Goal: Task Accomplishment & Management: Complete application form

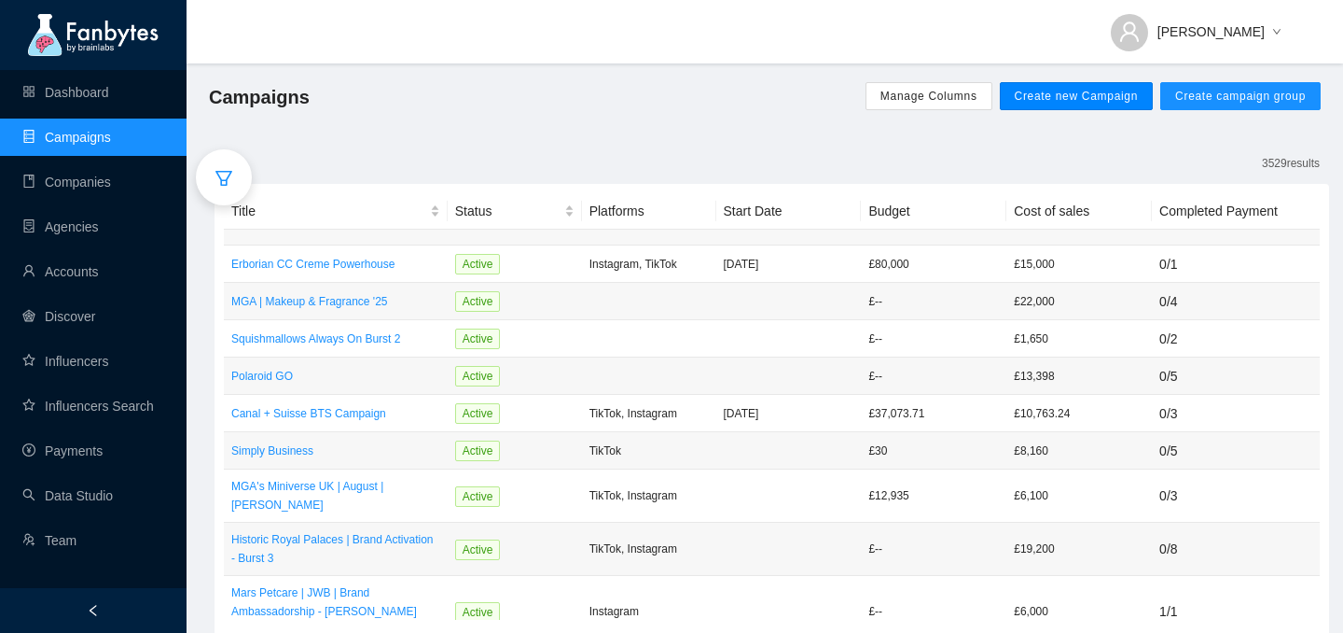
click at [1034, 95] on span "Create new Campaign" at bounding box center [1077, 96] width 124 height 15
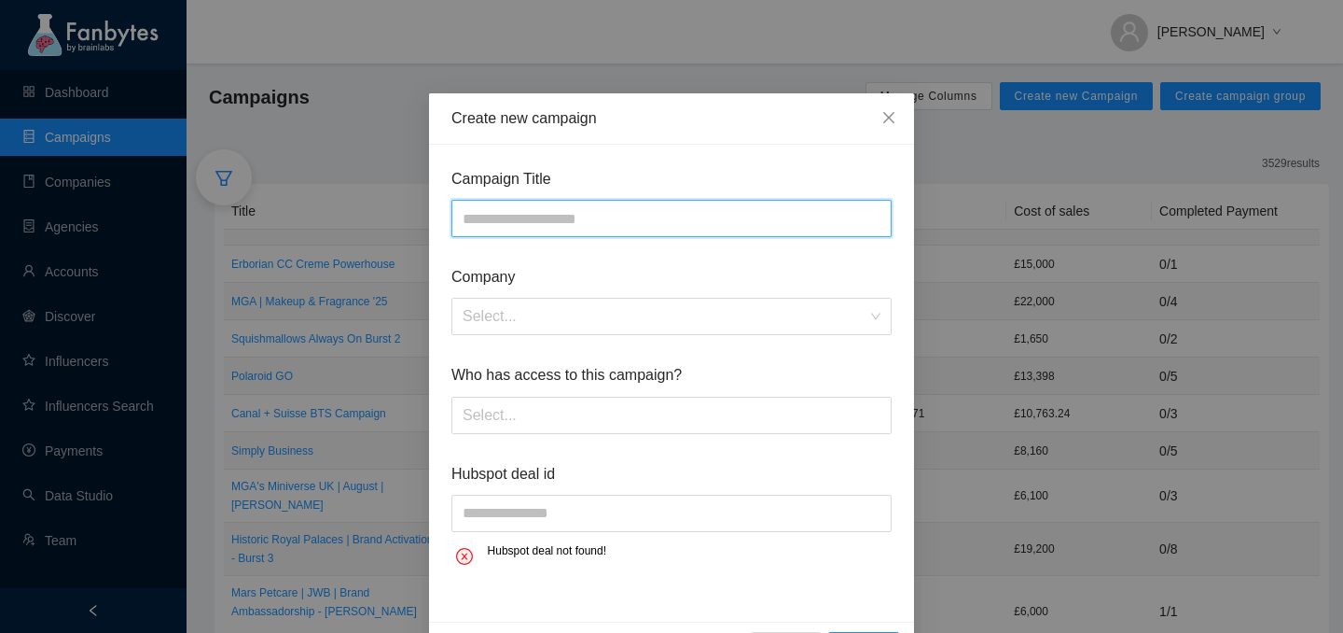
click at [481, 219] on input "text" at bounding box center [672, 218] width 440 height 37
type input "**********"
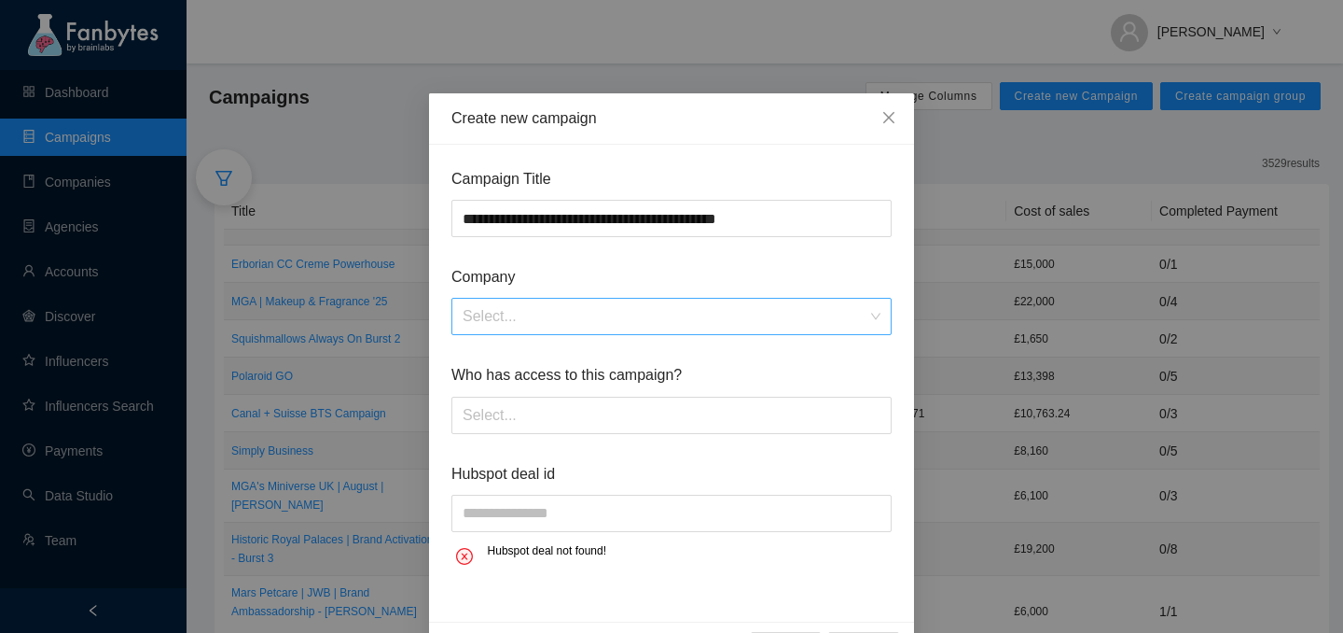
click at [576, 306] on input "search" at bounding box center [665, 316] width 405 height 35
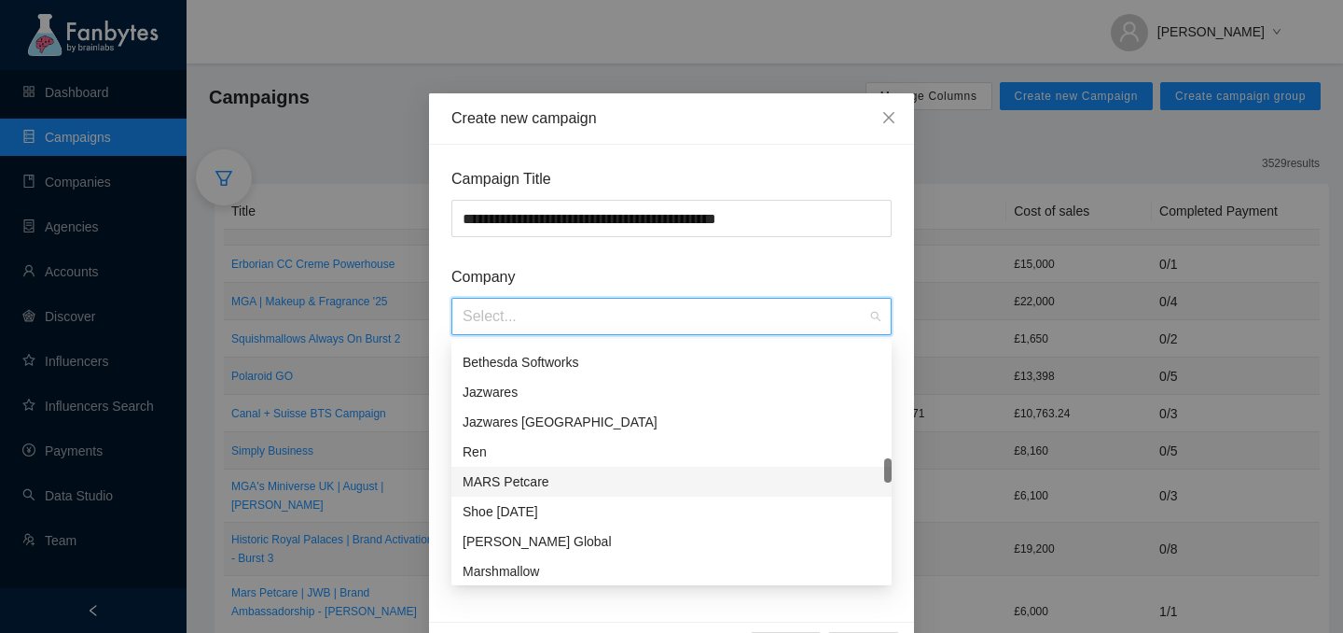
scroll to position [355, 0]
click at [518, 479] on div "MARS Petcare" at bounding box center [672, 480] width 418 height 21
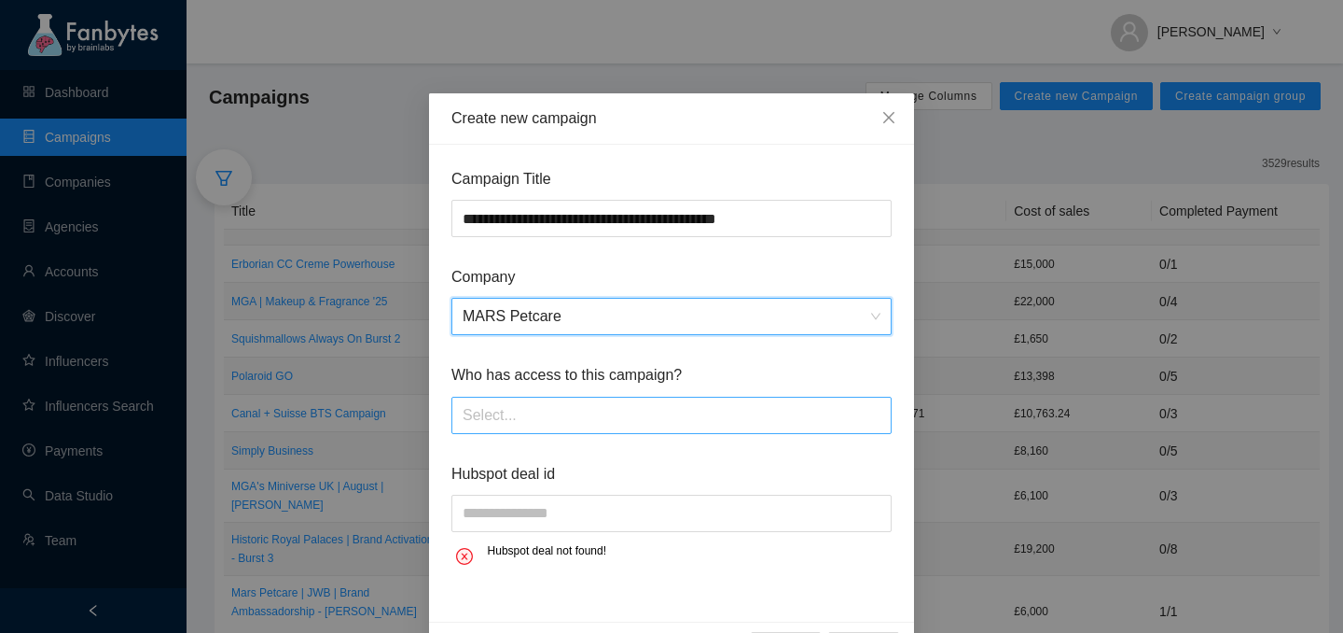
click at [539, 397] on div "Select..." at bounding box center [672, 415] width 440 height 37
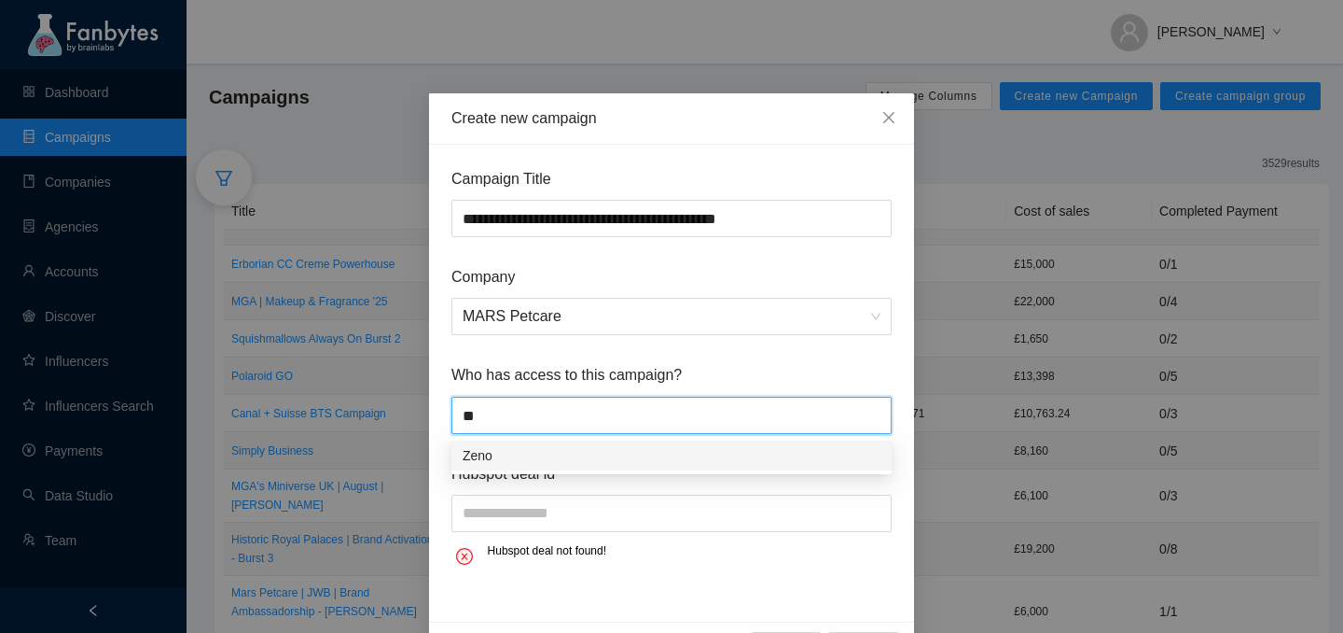
type input "*"
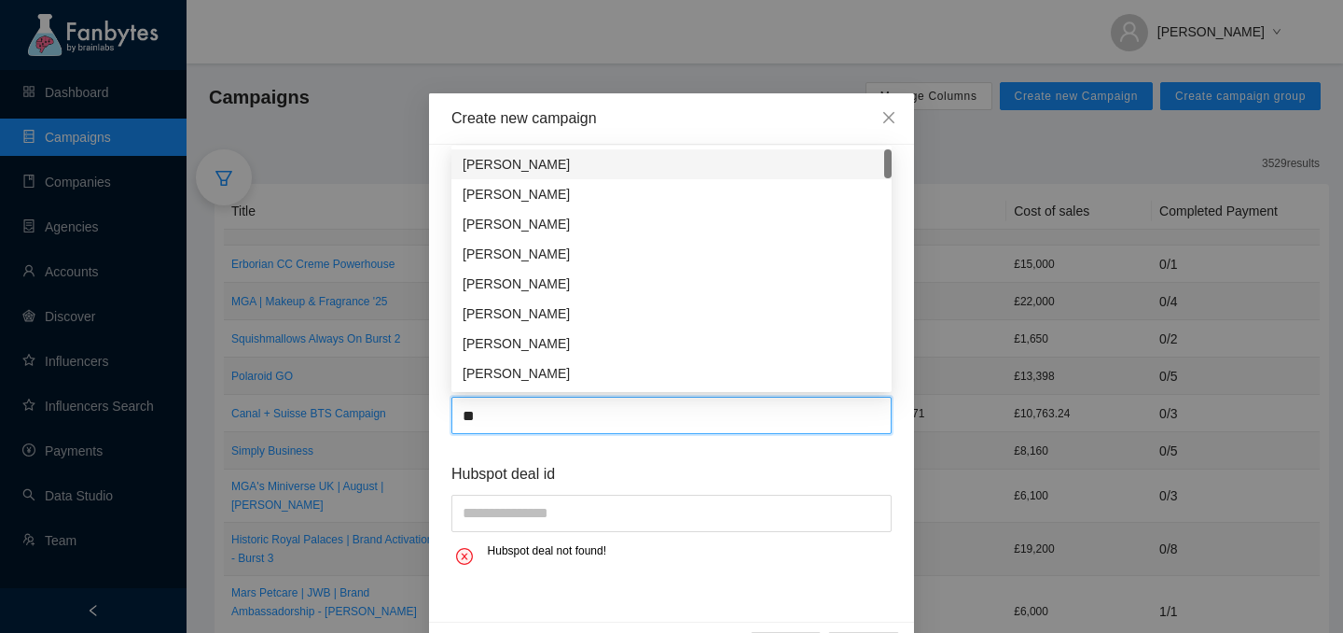
type input "*"
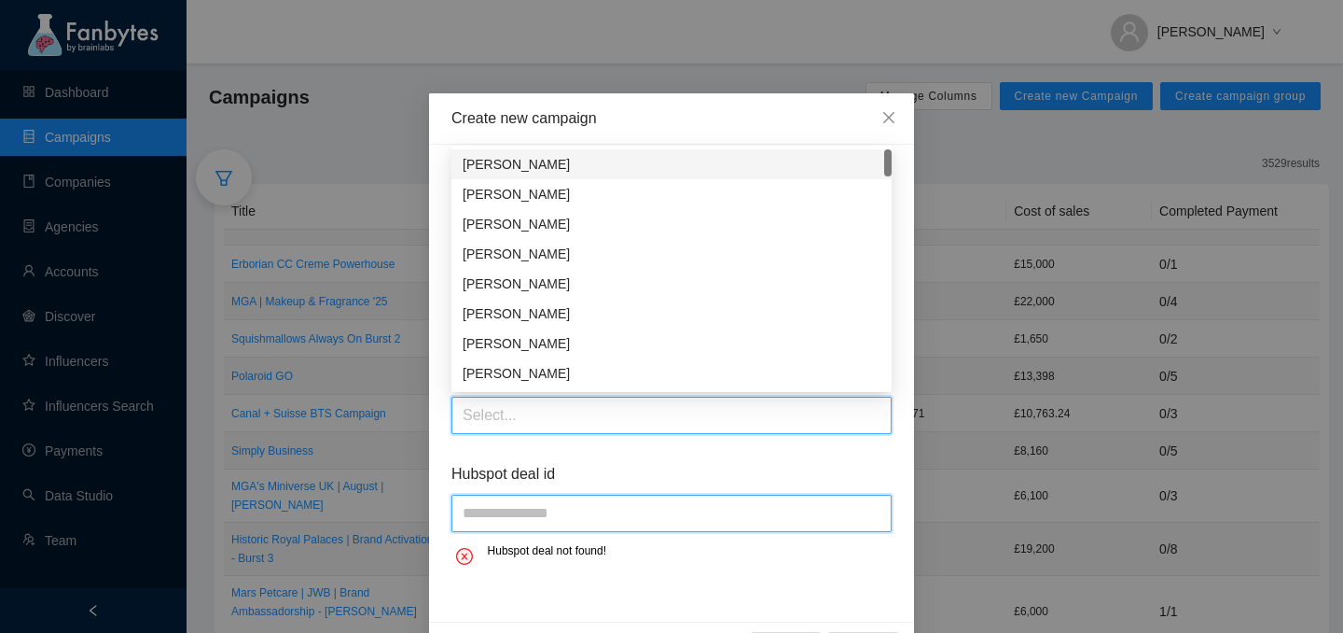
click at [683, 494] on input "text" at bounding box center [672, 512] width 440 height 37
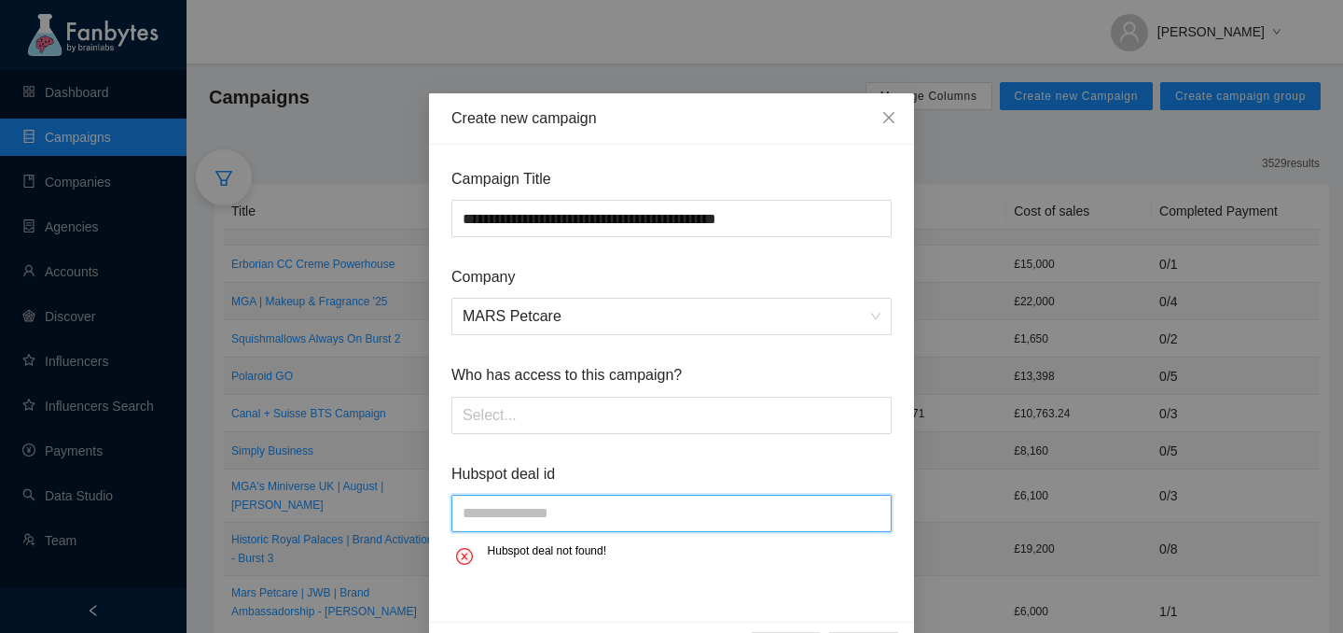
click at [795, 514] on input "text" at bounding box center [672, 512] width 440 height 37
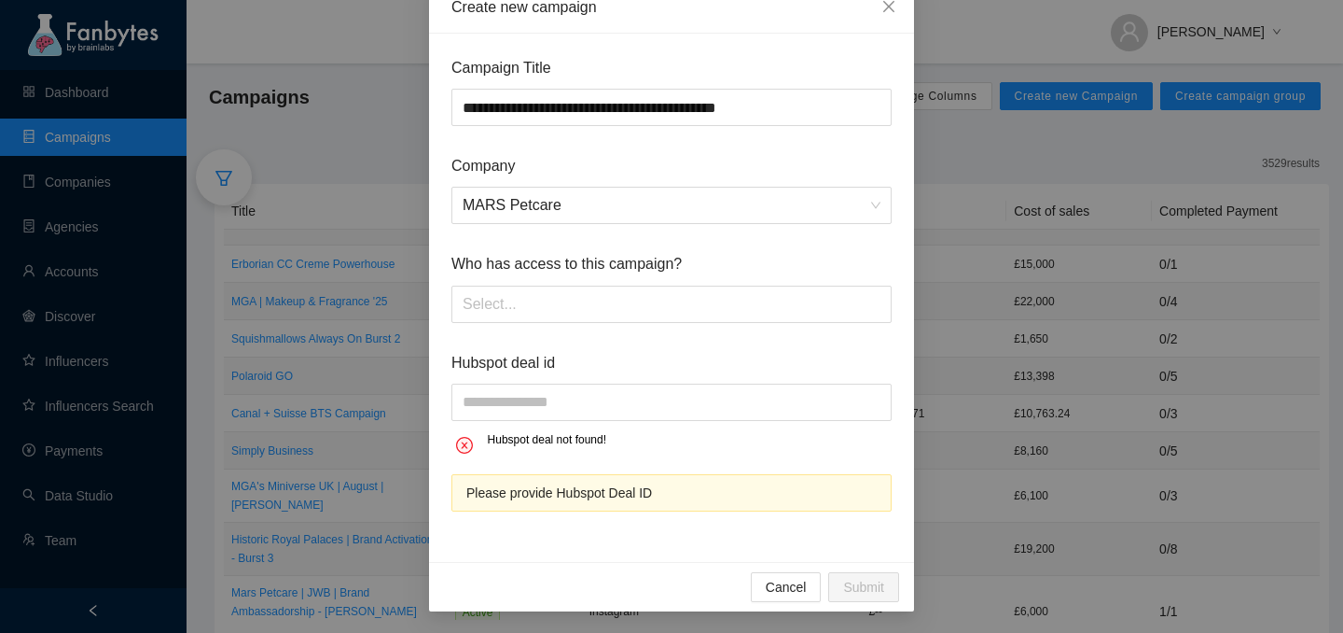
scroll to position [112, 0]
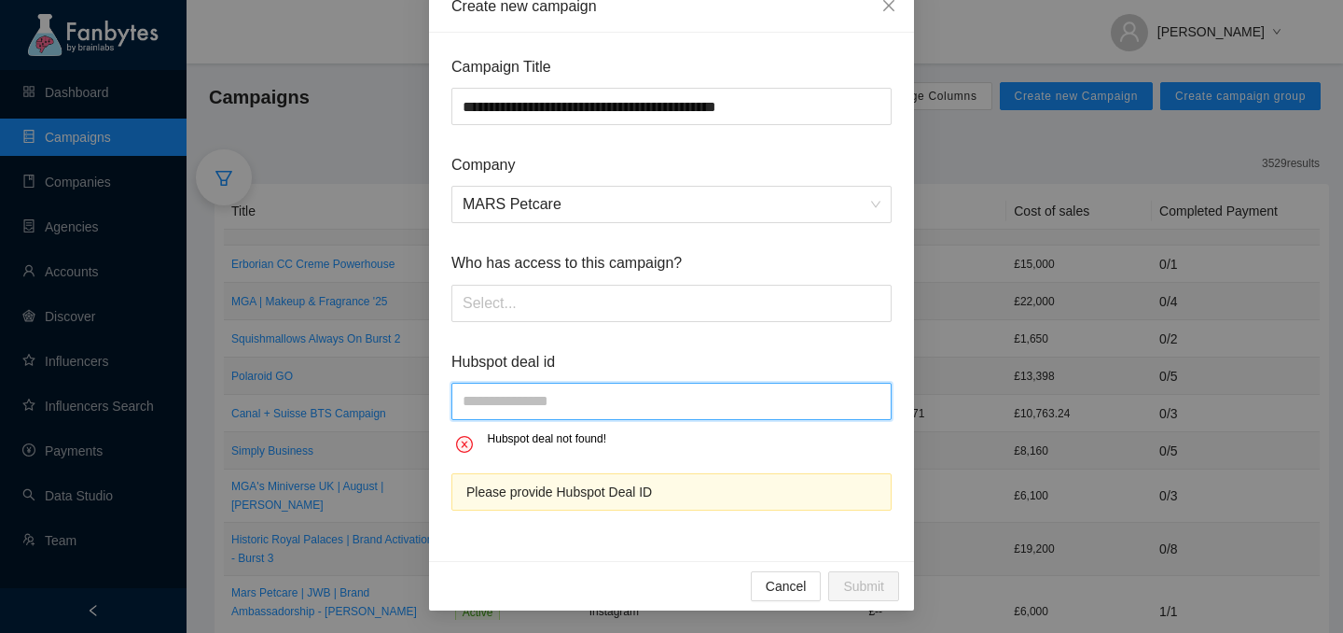
paste input "**********"
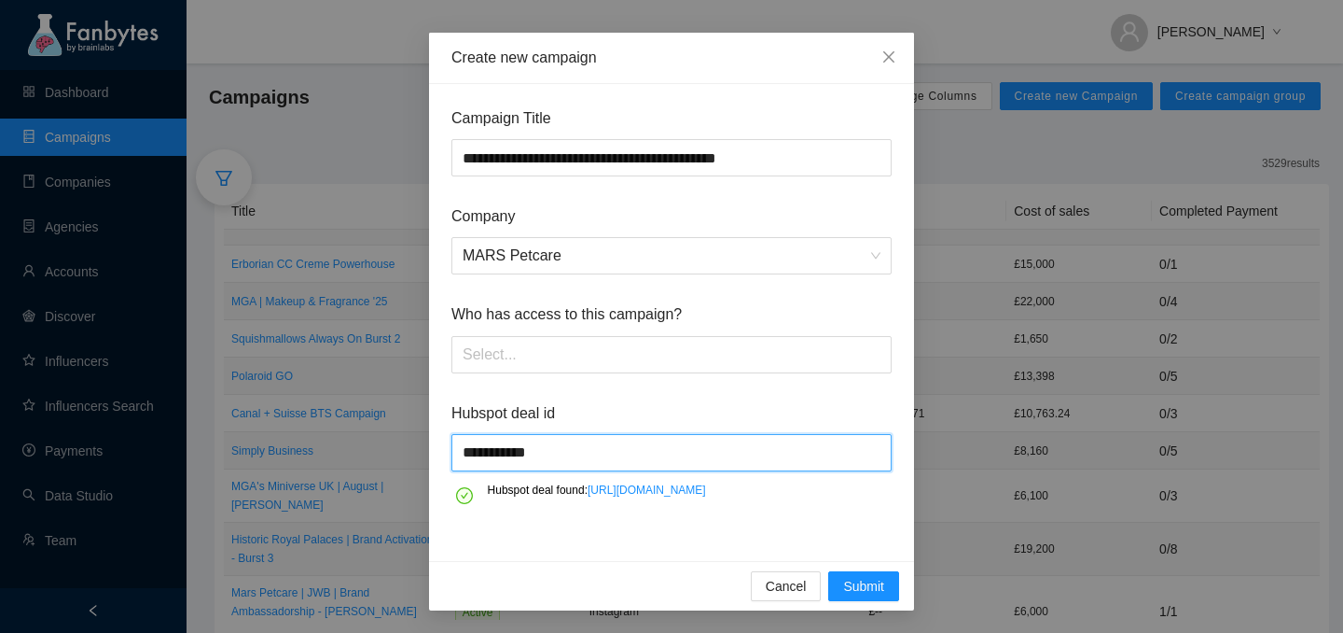
scroll to position [100, 0]
type input "**********"
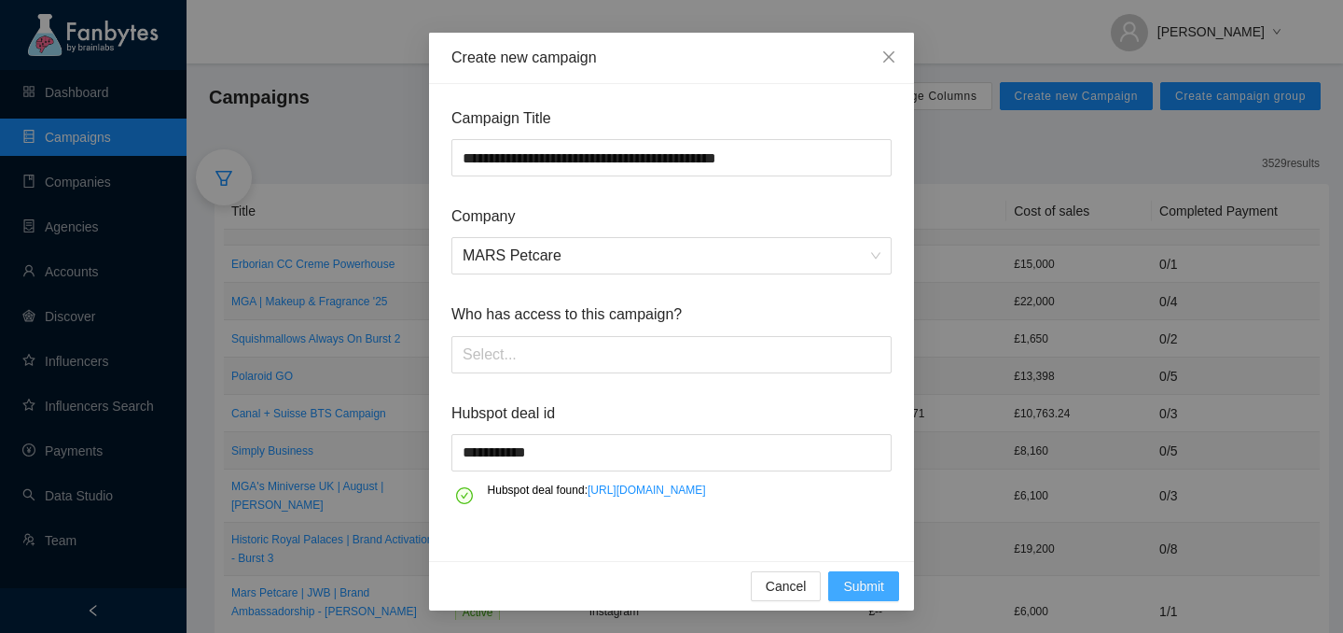
click at [856, 587] on span "Submit" at bounding box center [863, 586] width 41 height 21
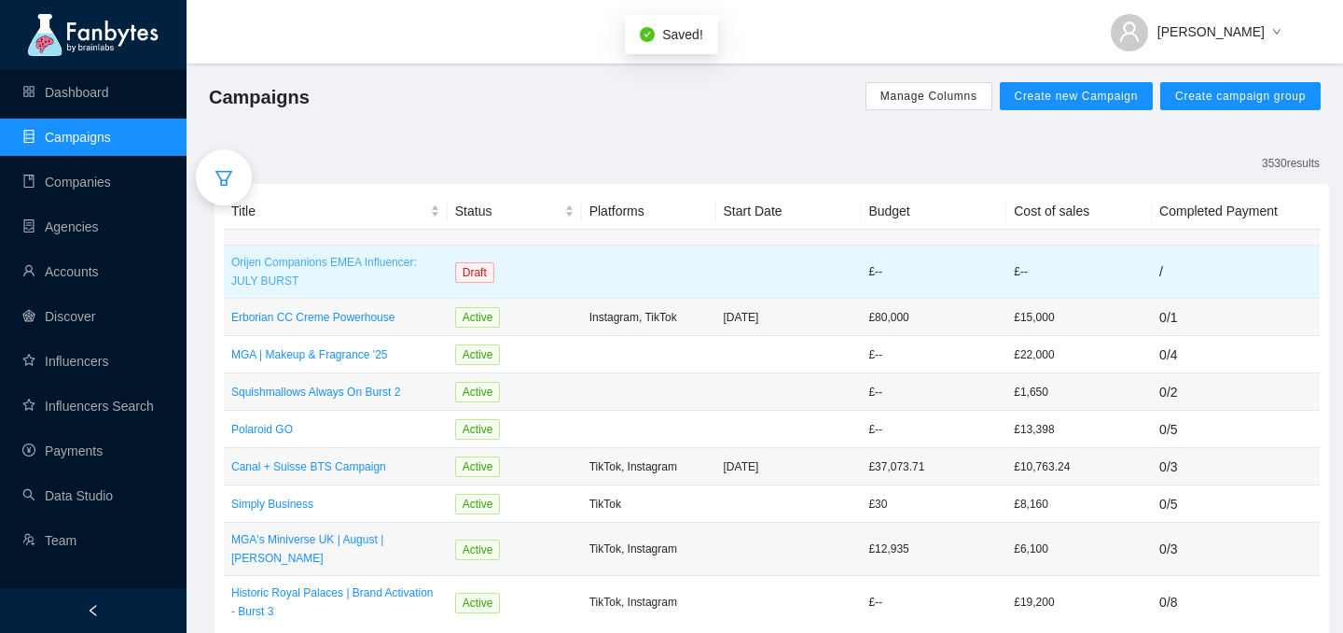
click at [283, 271] on p "Orijen Companions EMEA Influencer: JULY BURST" at bounding box center [335, 271] width 209 height 37
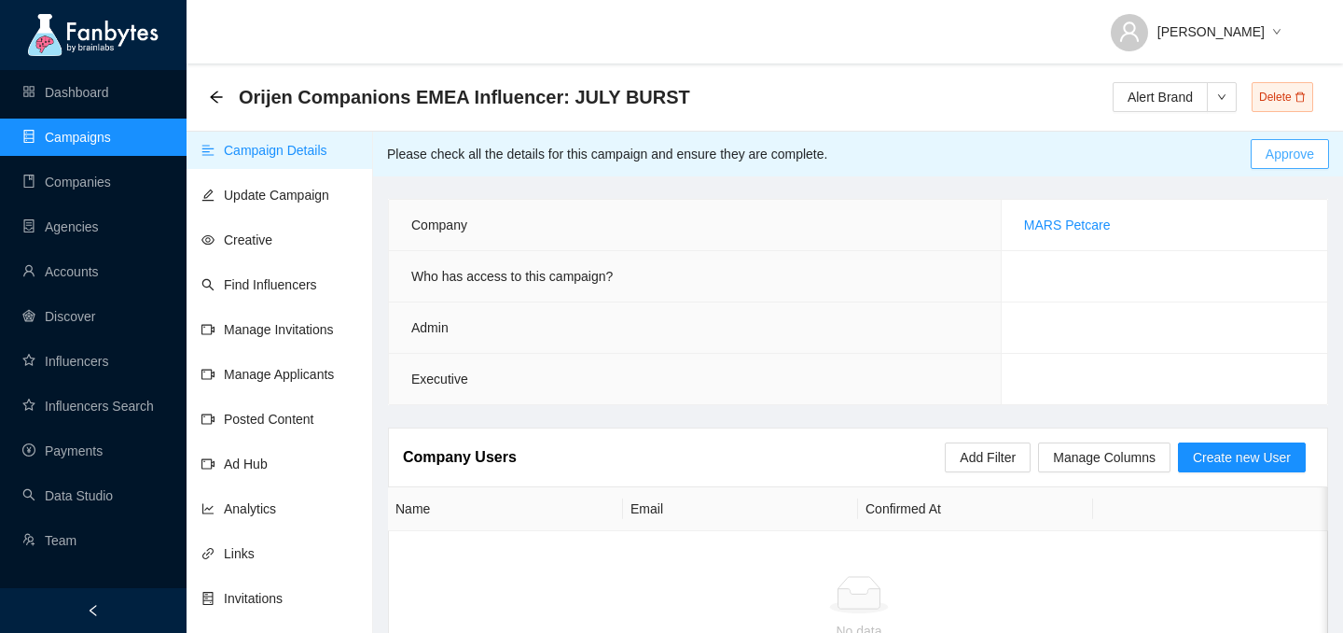
click at [1262, 148] on button "Approve" at bounding box center [1290, 154] width 78 height 30
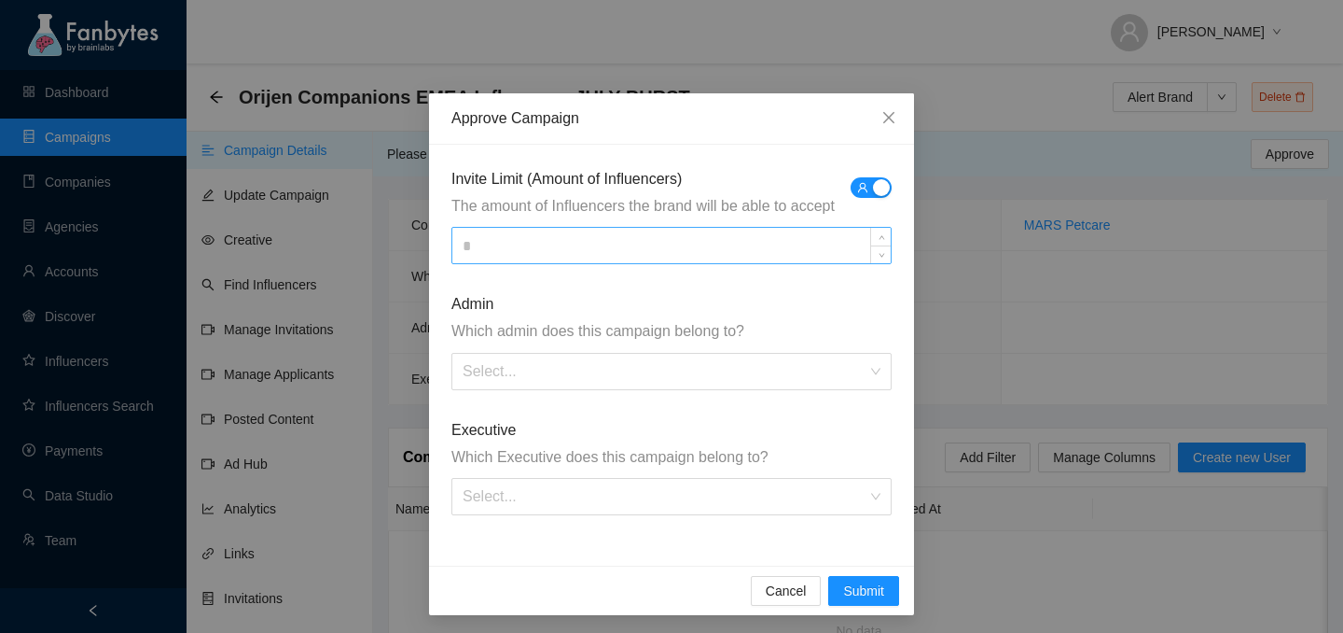
click at [646, 239] on input at bounding box center [671, 245] width 438 height 35
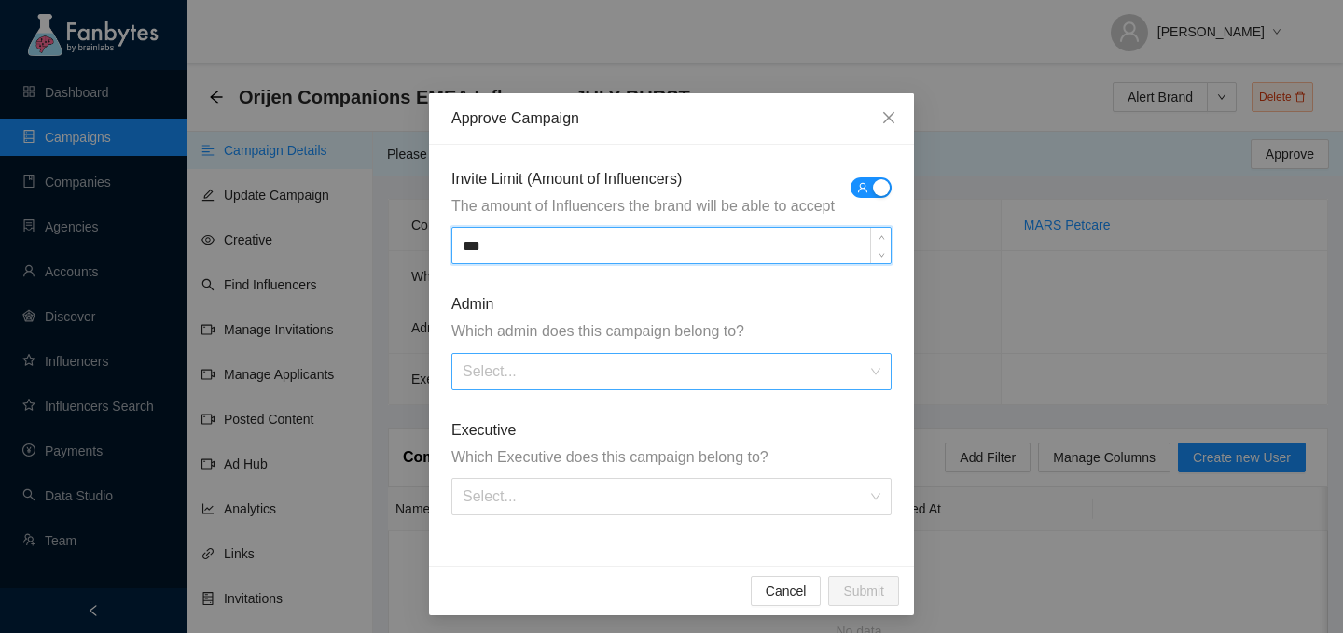
type input "***"
click at [636, 364] on input "search" at bounding box center [665, 371] width 405 height 35
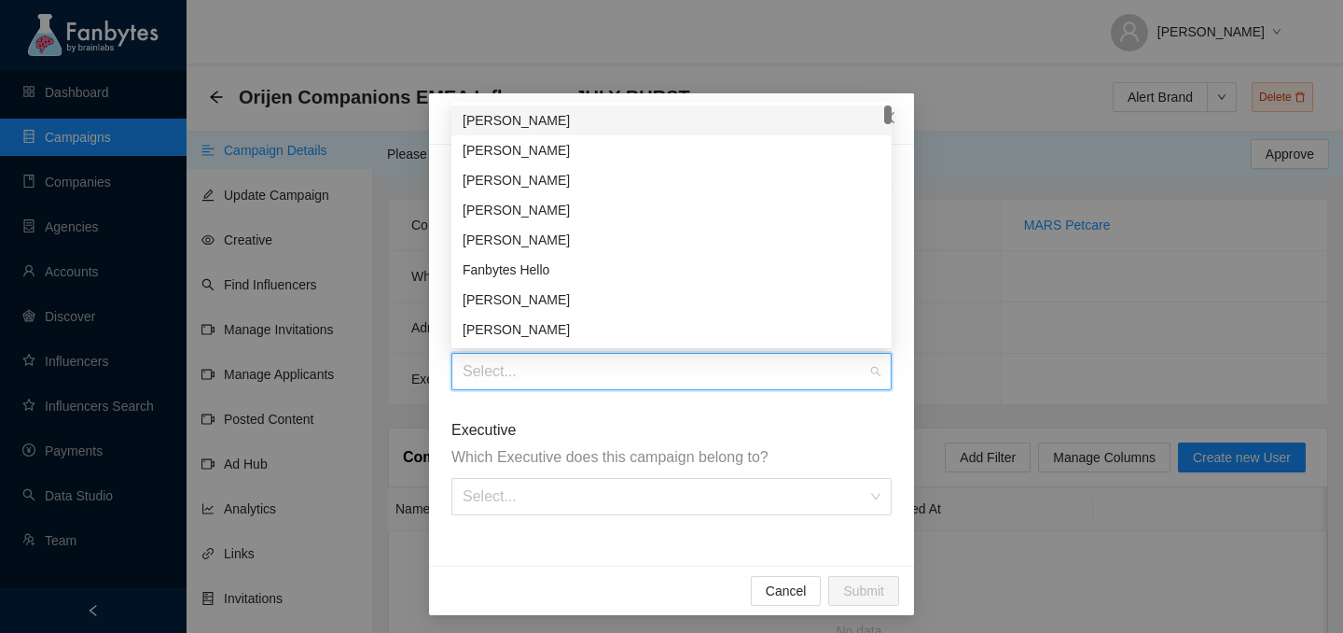
click at [511, 118] on div "[PERSON_NAME]" at bounding box center [672, 120] width 418 height 21
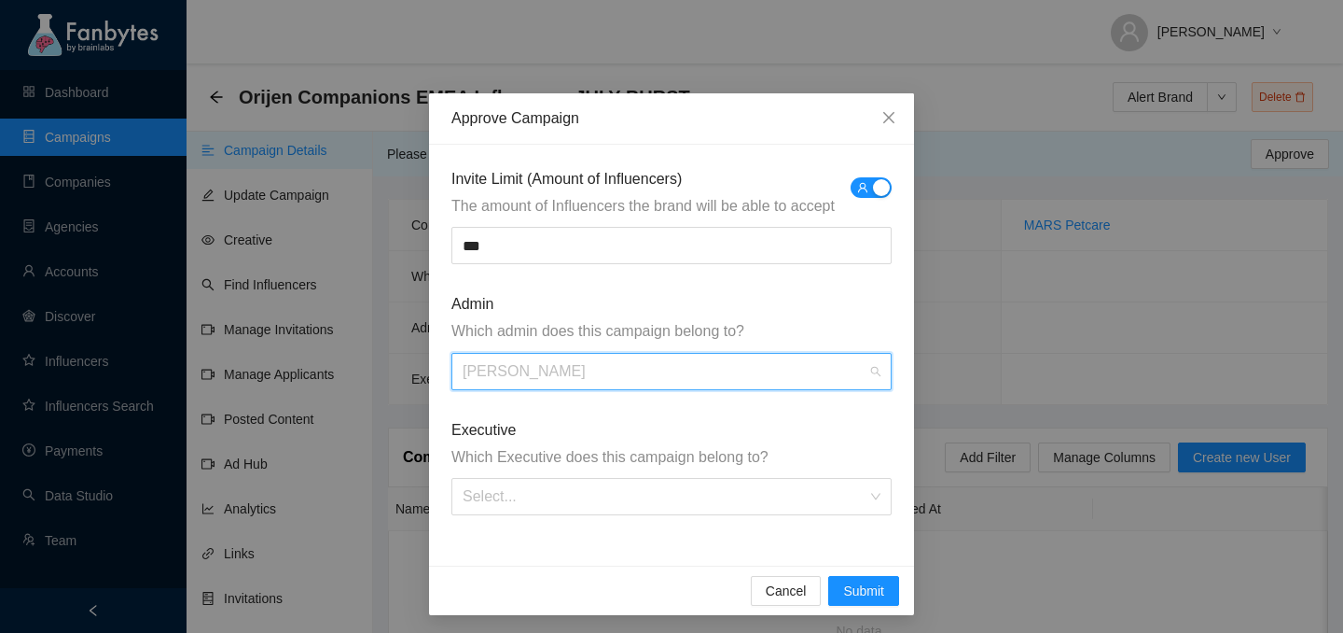
click at [613, 370] on span "[PERSON_NAME]" at bounding box center [672, 371] width 418 height 35
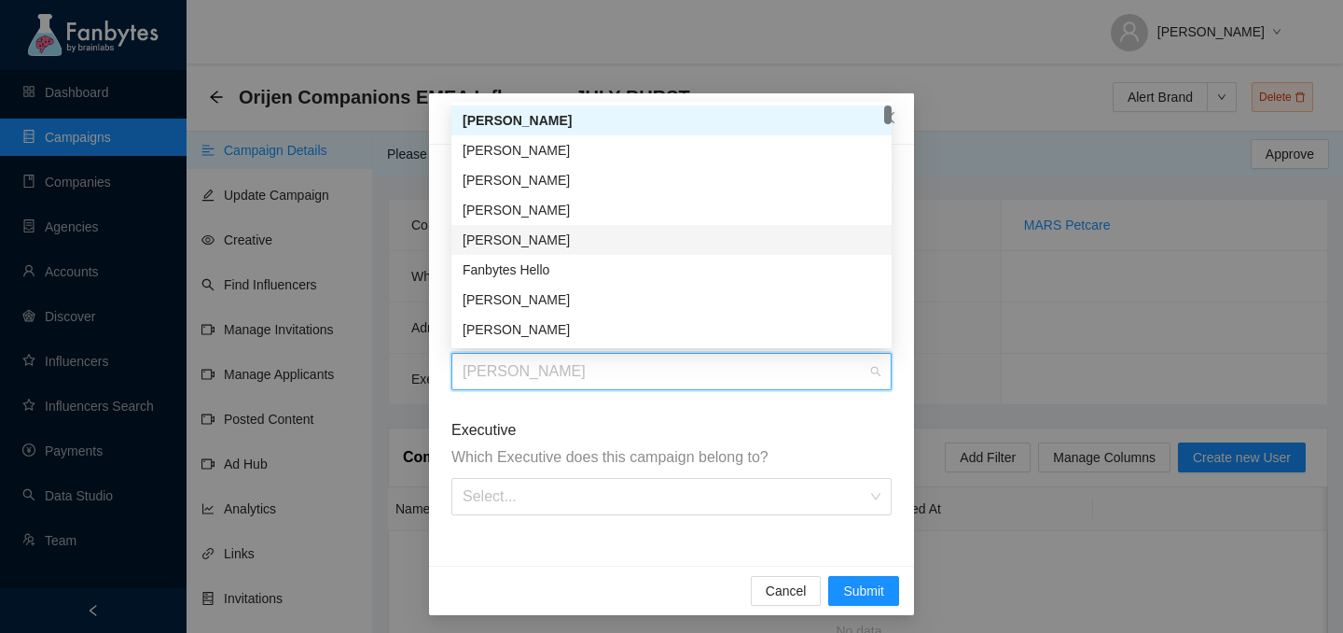
click at [509, 235] on div "[PERSON_NAME]" at bounding box center [672, 240] width 418 height 21
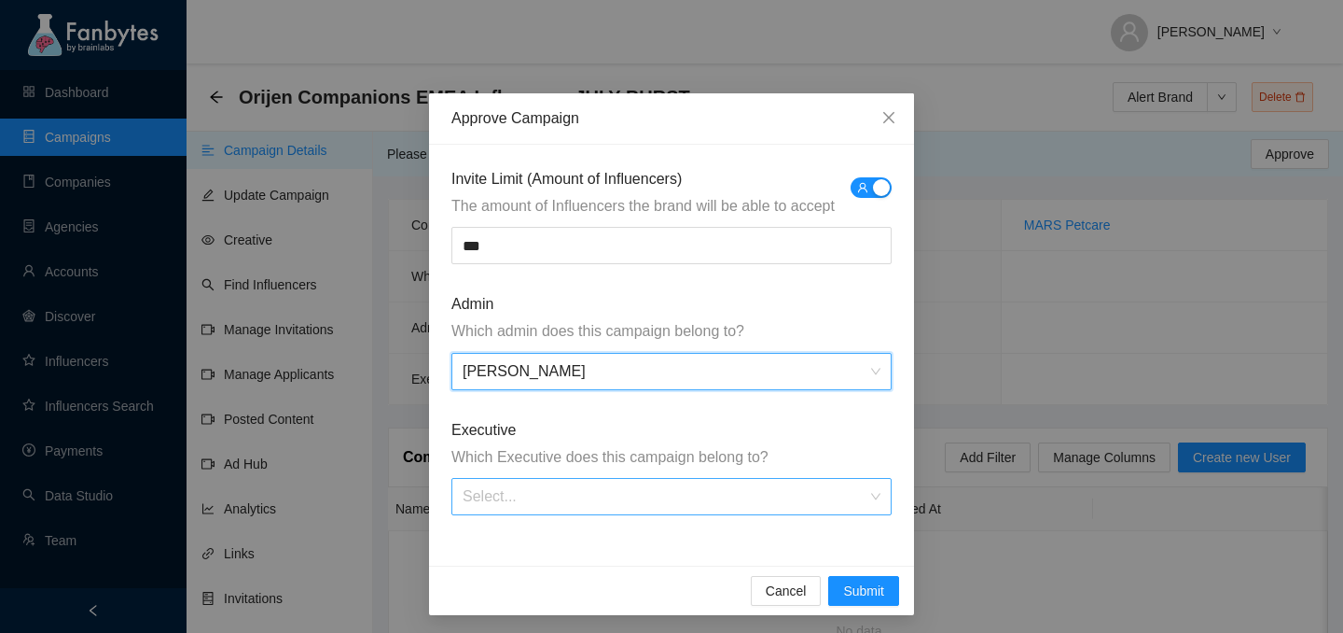
click at [552, 496] on input "search" at bounding box center [665, 496] width 405 height 35
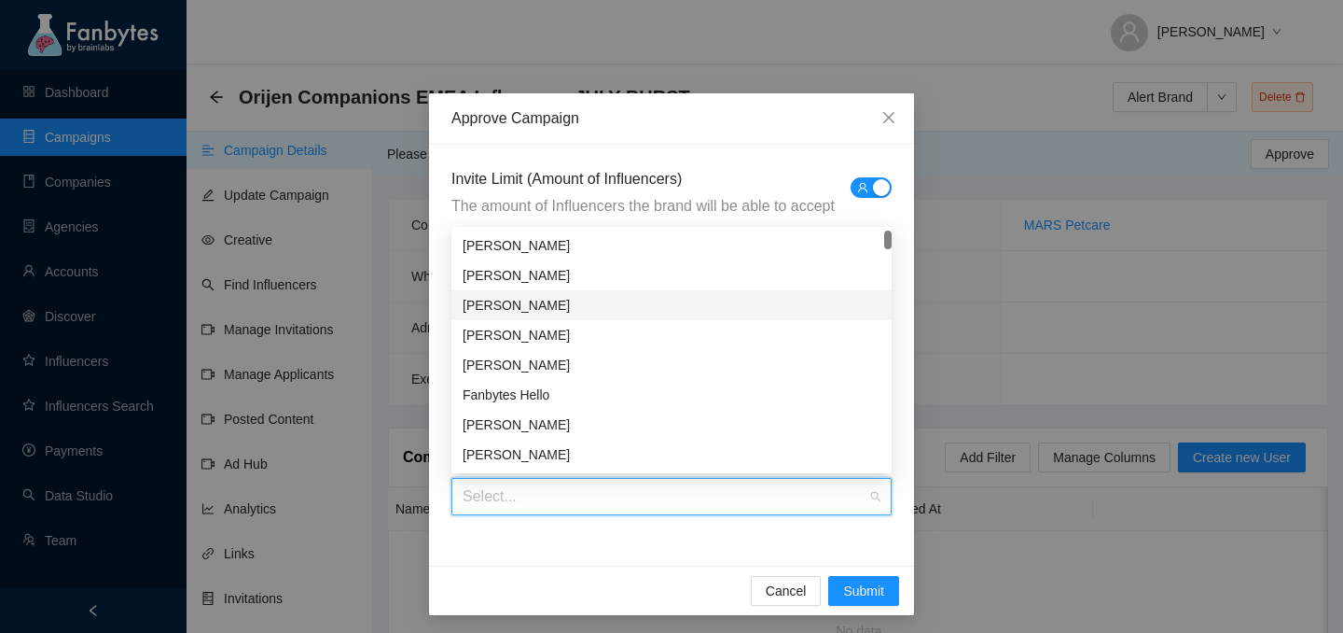
click at [508, 305] on div "[PERSON_NAME]" at bounding box center [672, 305] width 418 height 21
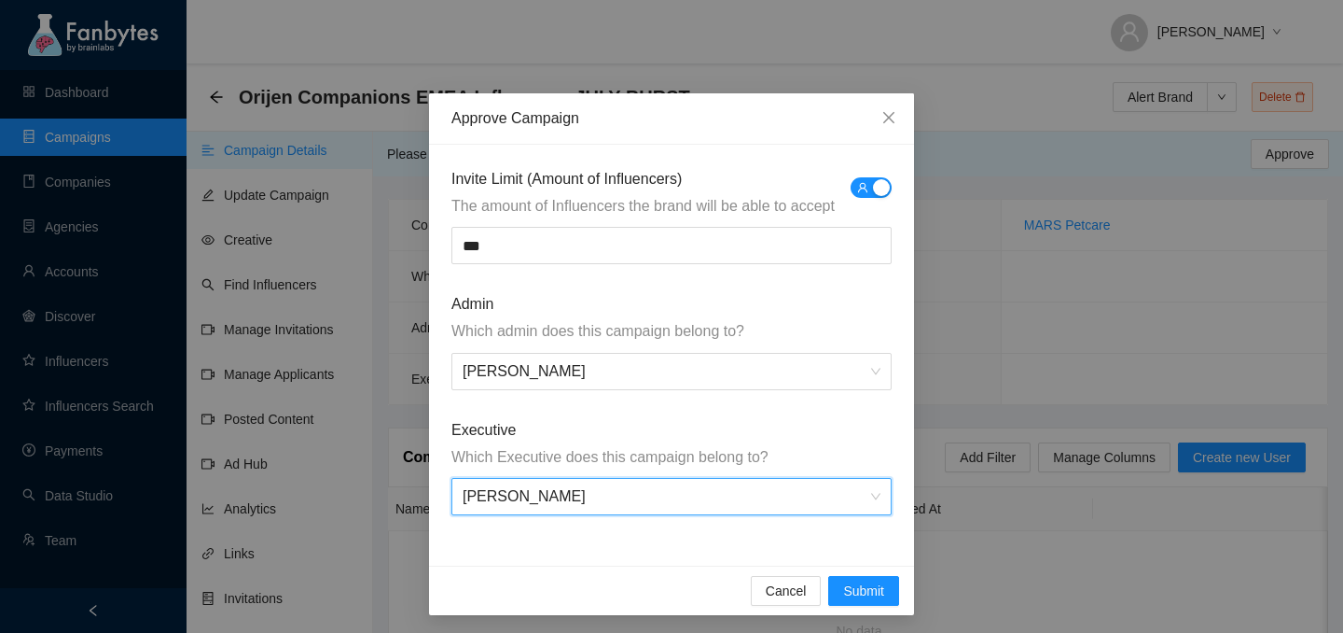
click at [675, 514] on div "[PERSON_NAME]" at bounding box center [672, 496] width 440 height 37
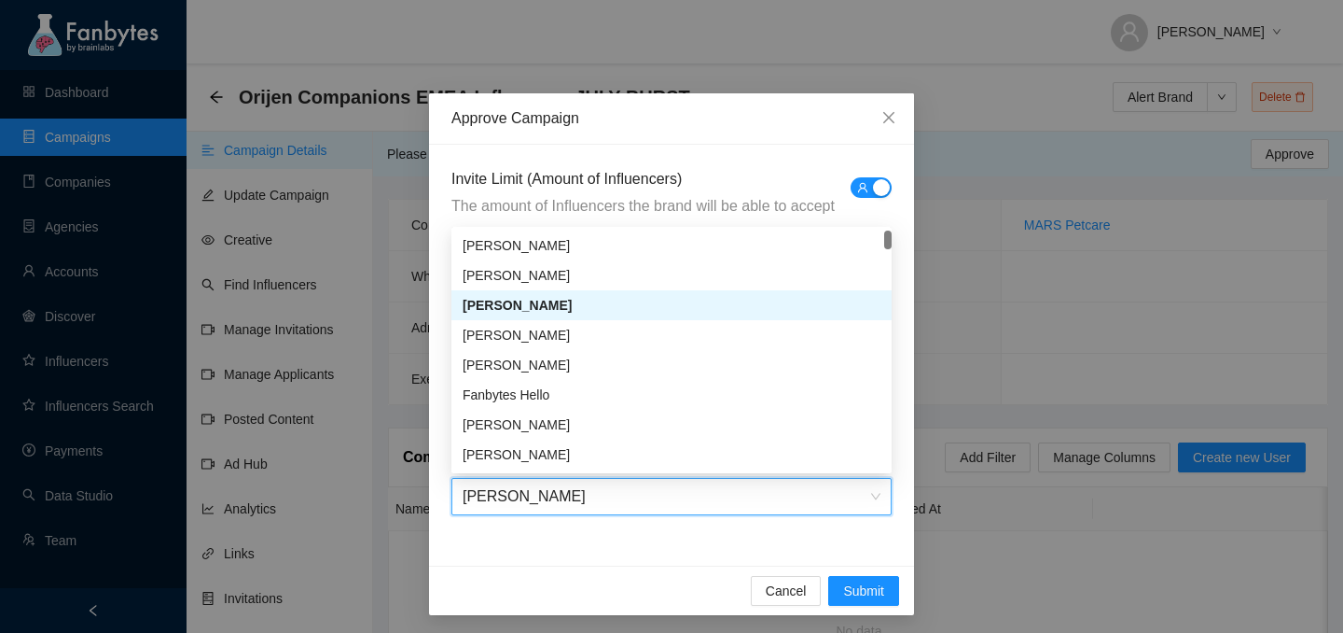
click at [675, 514] on div "[PERSON_NAME]" at bounding box center [672, 496] width 440 height 37
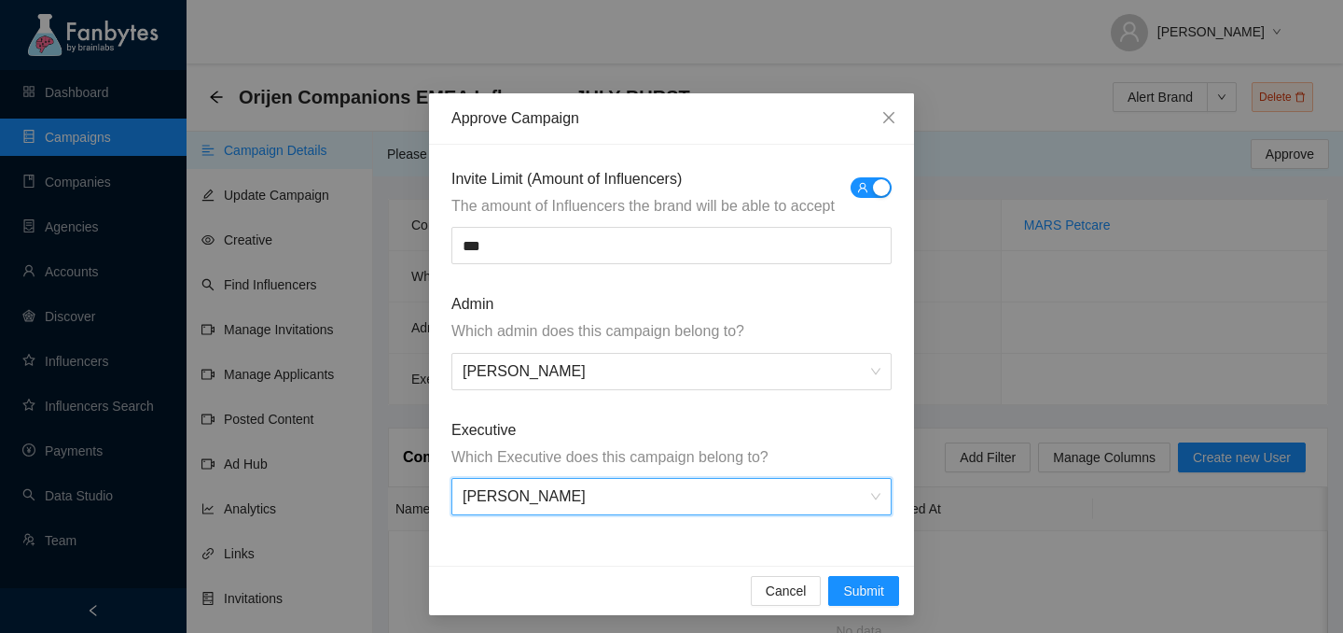
scroll to position [5, 0]
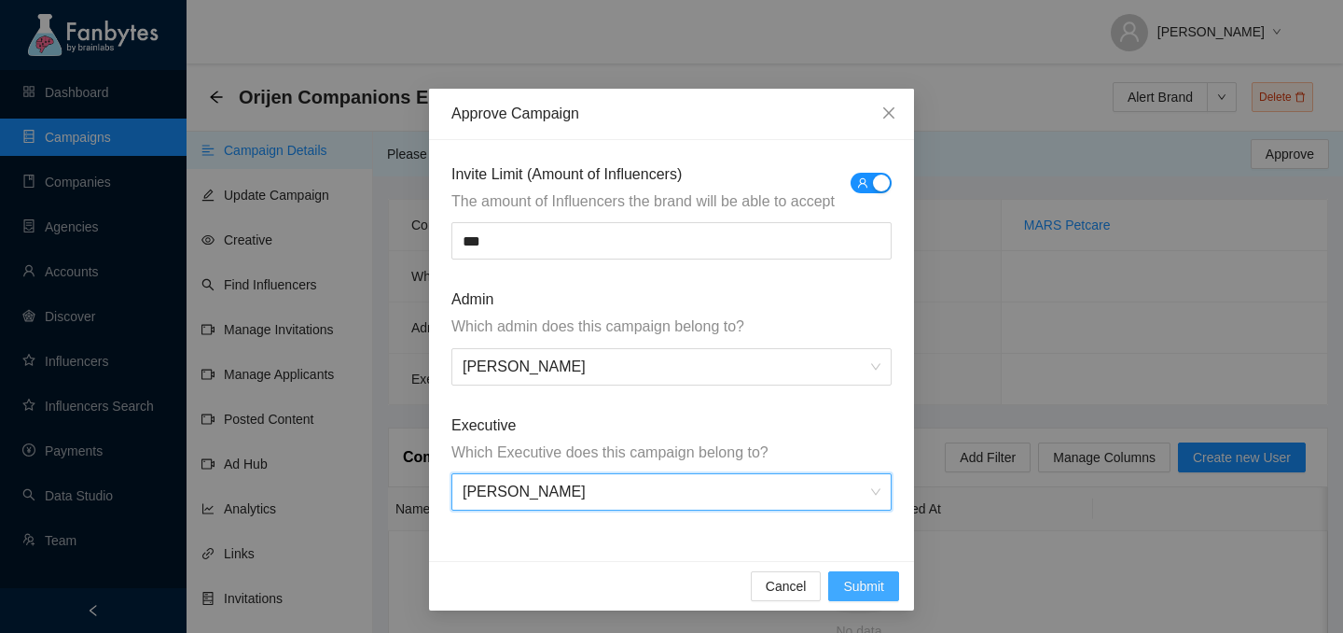
click at [884, 580] on button "Submit" at bounding box center [863, 586] width 71 height 30
